Goal: Find specific page/section: Find specific page/section

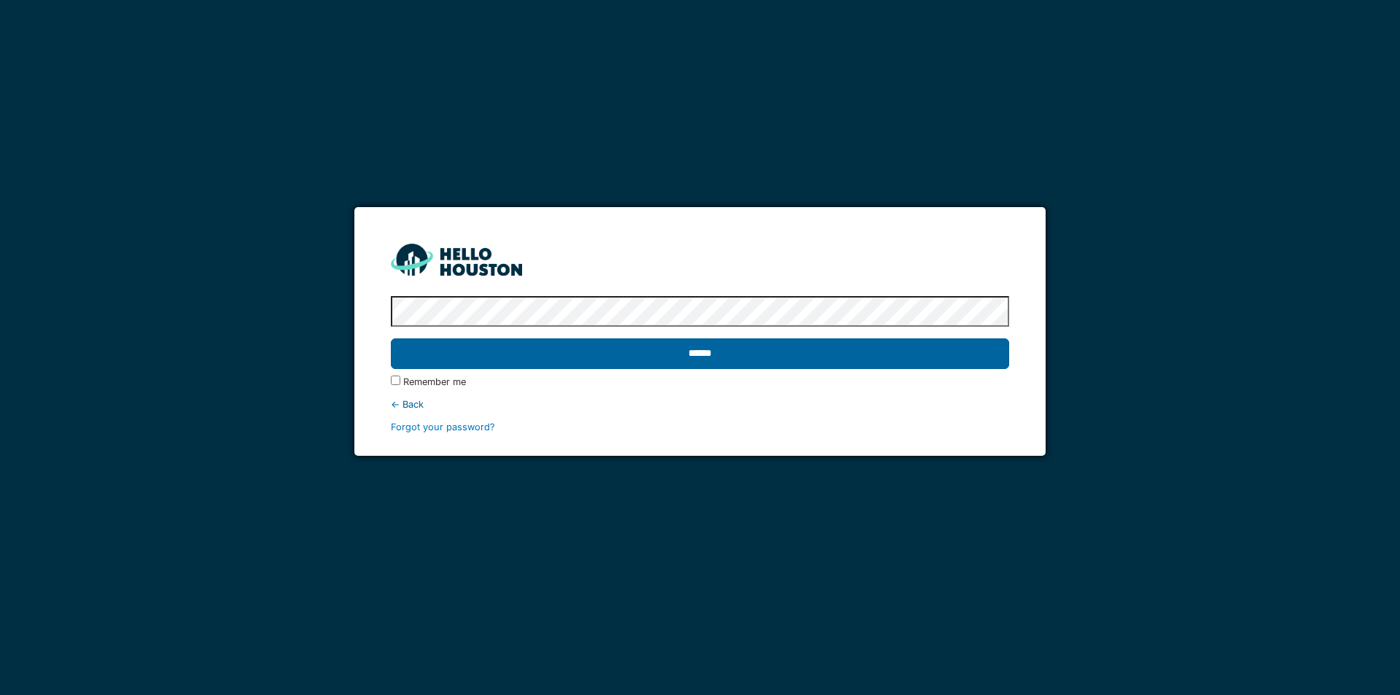
click at [704, 352] on input "******" at bounding box center [699, 353] width 617 height 31
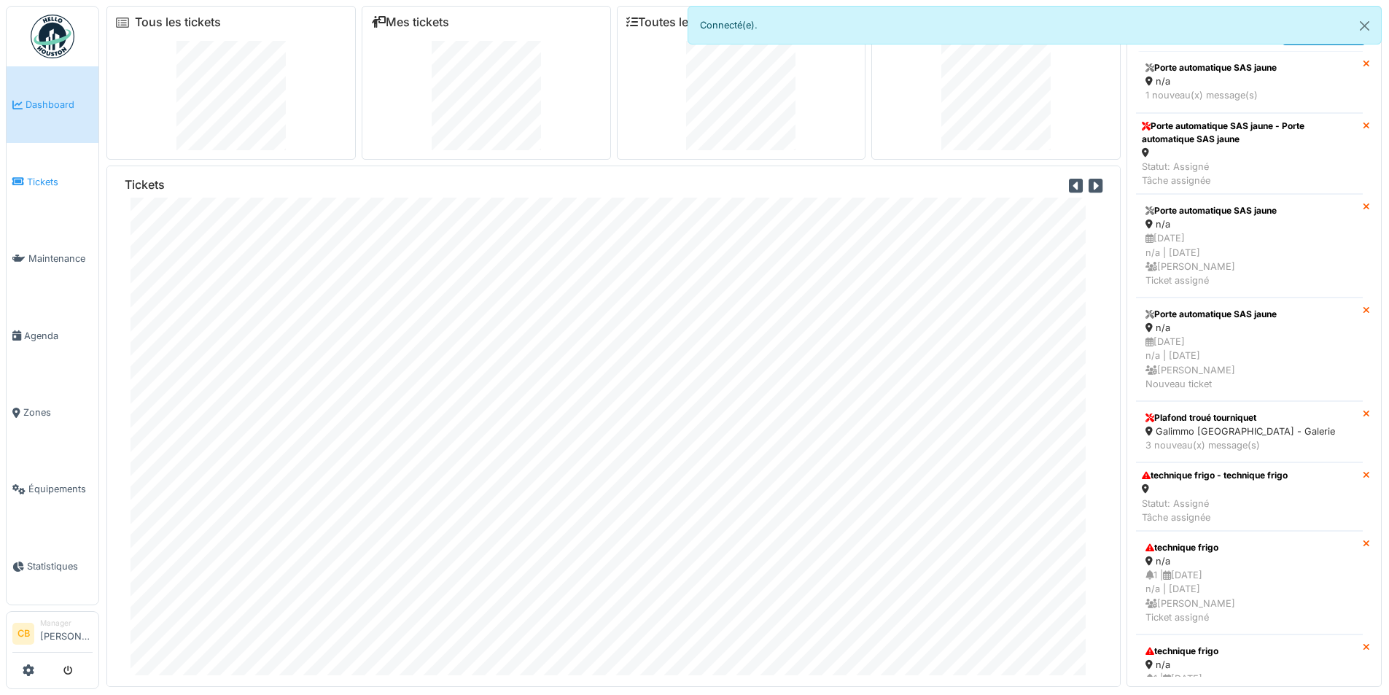
click at [40, 179] on span "Tickets" at bounding box center [60, 182] width 66 height 14
